Goal: Find specific page/section: Find specific page/section

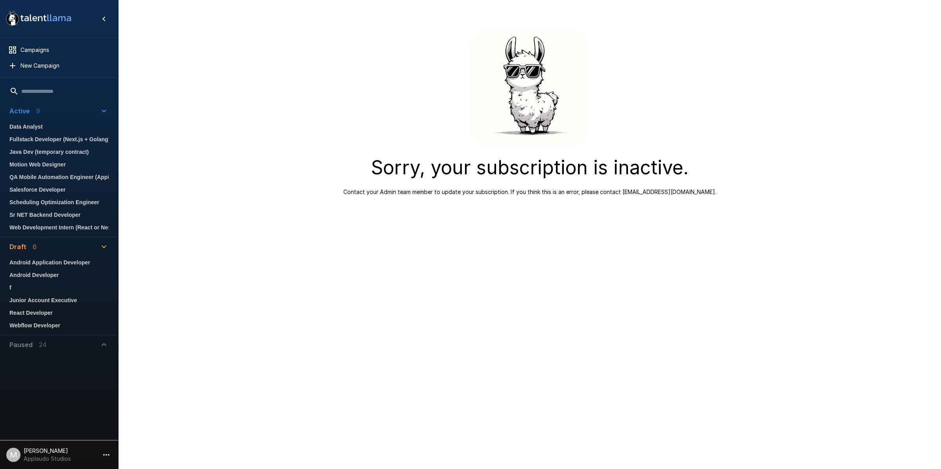
click at [44, 141] on span "Fullstack Developer (Next.js + Golang)" at bounding box center [58, 139] width 99 height 9
click at [36, 228] on span "Web Development Intern (React or Nest)" at bounding box center [58, 227] width 99 height 9
click at [35, 211] on span "Sr NET Backend Developer" at bounding box center [58, 214] width 99 height 9
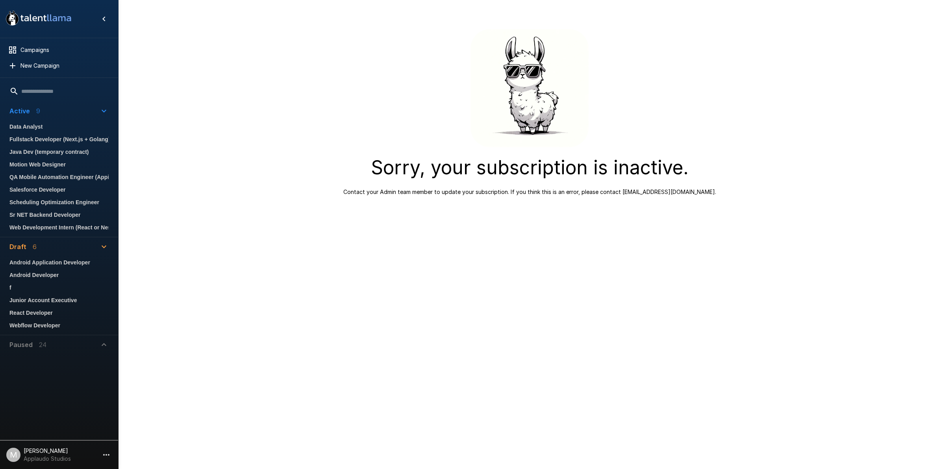
click at [36, 207] on li "Scheduling Optimization Engineer" at bounding box center [59, 202] width 112 height 13
click at [37, 202] on span "Scheduling Optimization Engineer" at bounding box center [58, 202] width 99 height 9
click at [43, 176] on span "QA Mobile Automation Engineer (Appium)" at bounding box center [58, 176] width 99 height 9
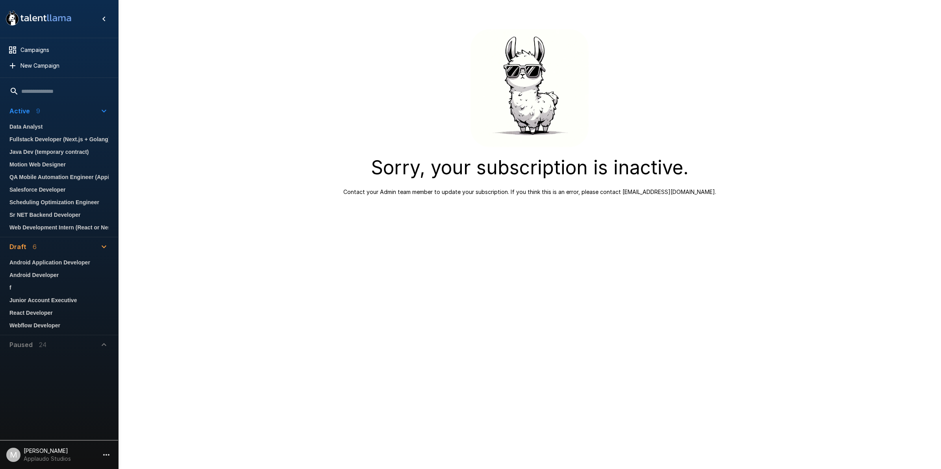
click at [53, 159] on li "Motion Web Designer" at bounding box center [59, 164] width 112 height 13
click at [52, 153] on span "Java Dev (temporary contract)" at bounding box center [58, 151] width 99 height 9
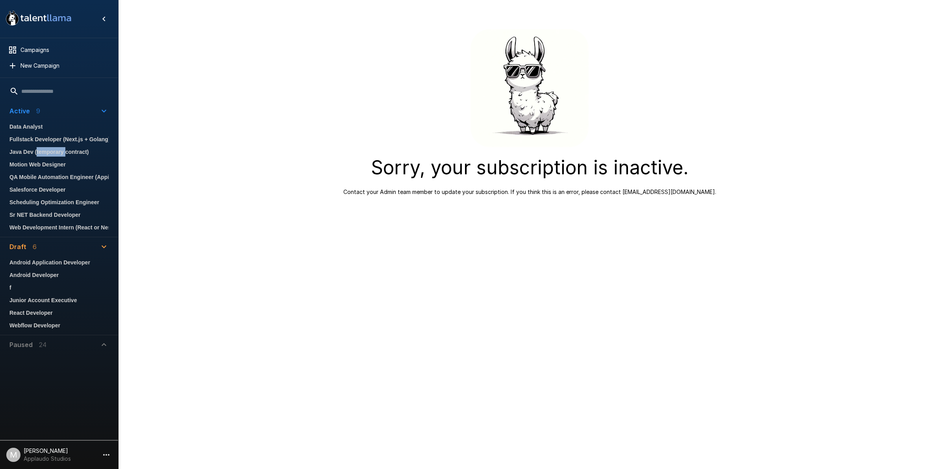
click at [52, 152] on span "Java Dev (temporary contract)" at bounding box center [58, 151] width 99 height 9
click at [54, 146] on li "Java Dev (temporary contract)" at bounding box center [59, 152] width 112 height 13
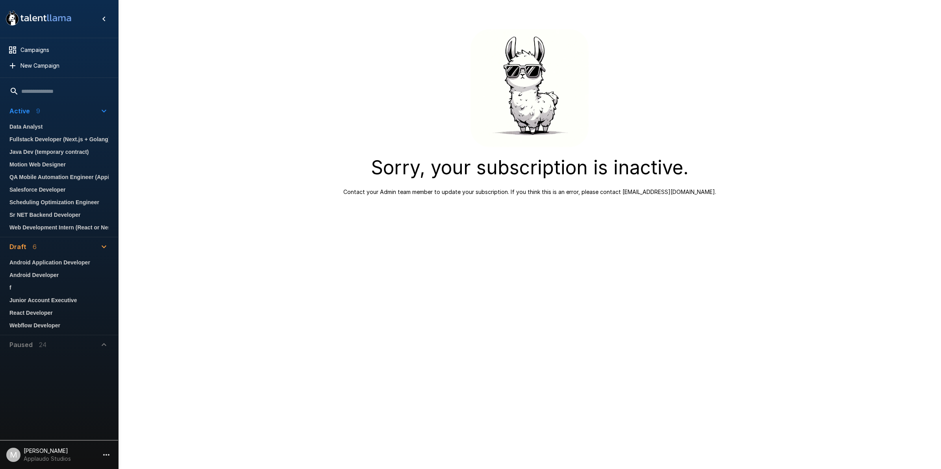
click at [54, 142] on span "Fullstack Developer (Next.js + Golang)" at bounding box center [58, 139] width 99 height 9
click at [56, 184] on li "Salesforce Developer" at bounding box center [59, 189] width 112 height 13
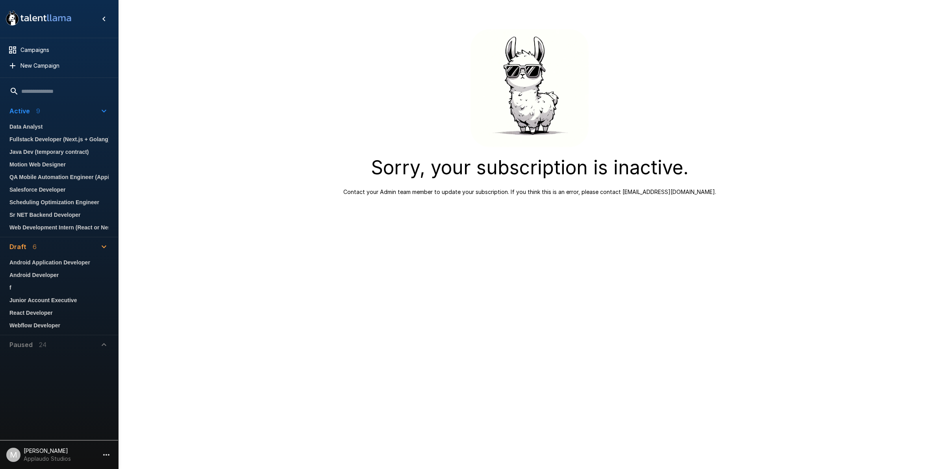
click at [58, 148] on span "Java Dev (temporary contract)" at bounding box center [58, 151] width 99 height 9
